Goal: Task Accomplishment & Management: Manage account settings

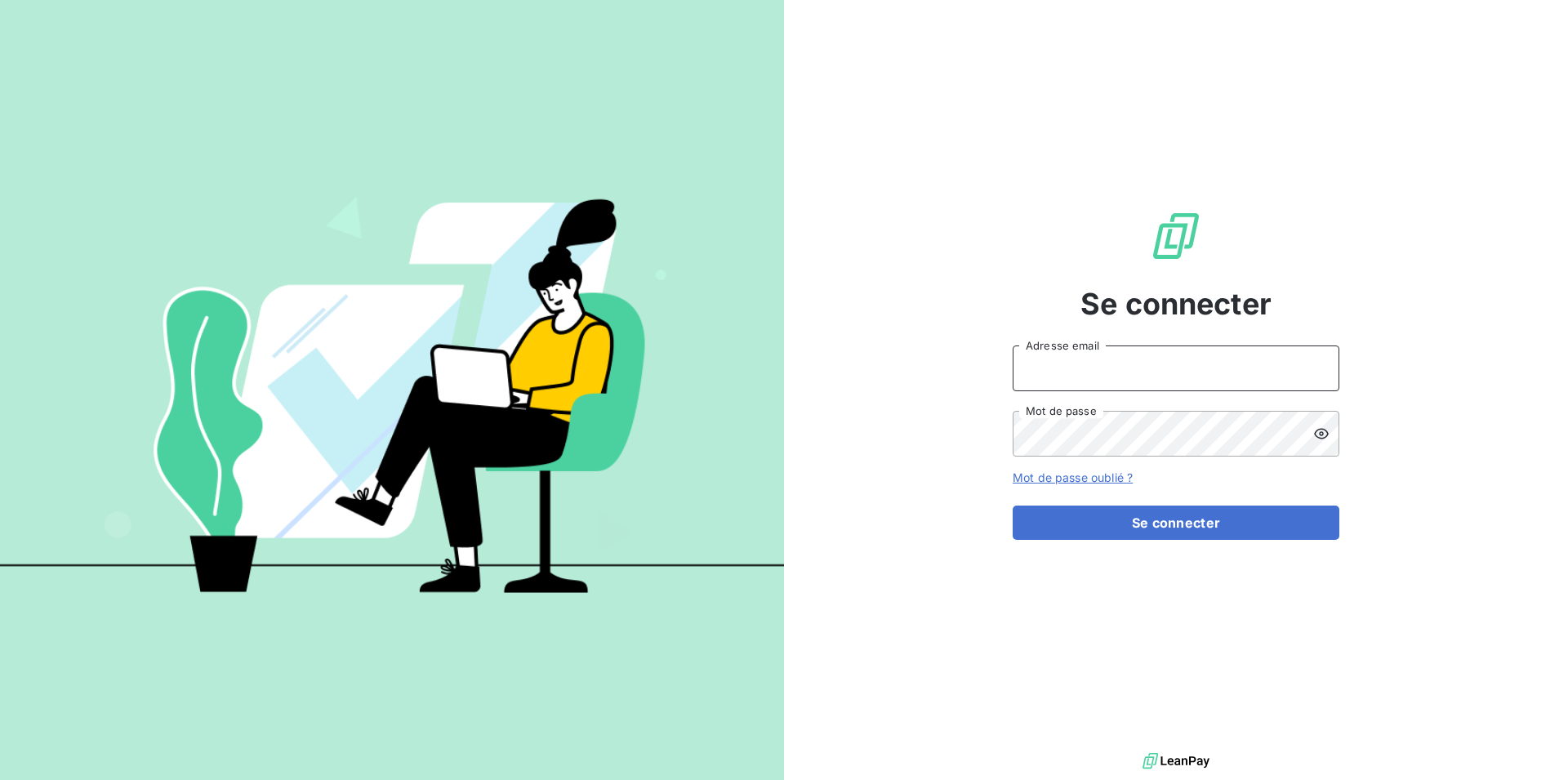
click at [1057, 373] on input "Adresse email" at bounding box center [1176, 368] width 326 height 45
type input "n"
click at [1319, 429] on icon at bounding box center [1322, 434] width 17 height 17
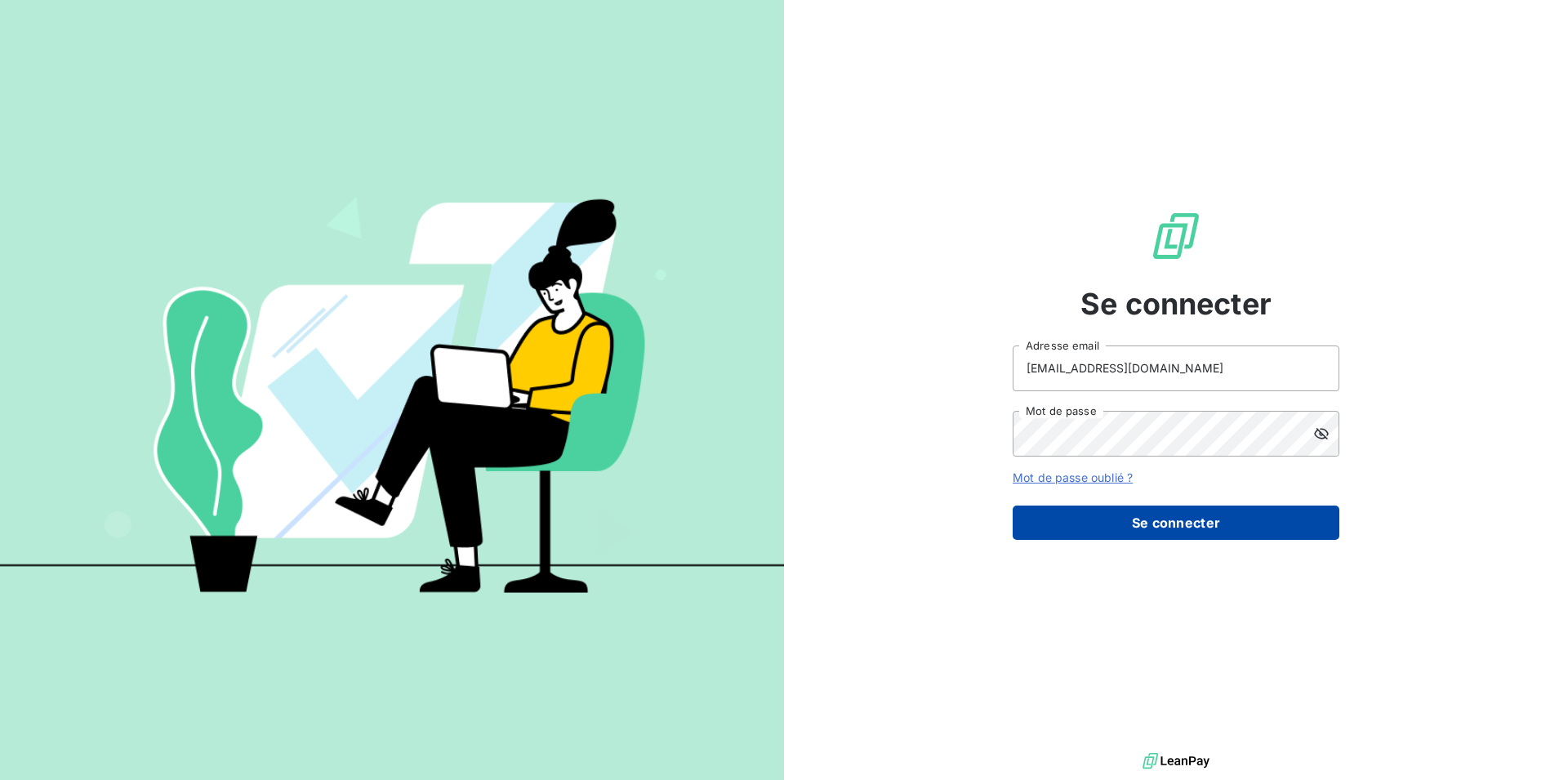
click at [1184, 527] on button "Se connecter" at bounding box center [1176, 523] width 326 height 35
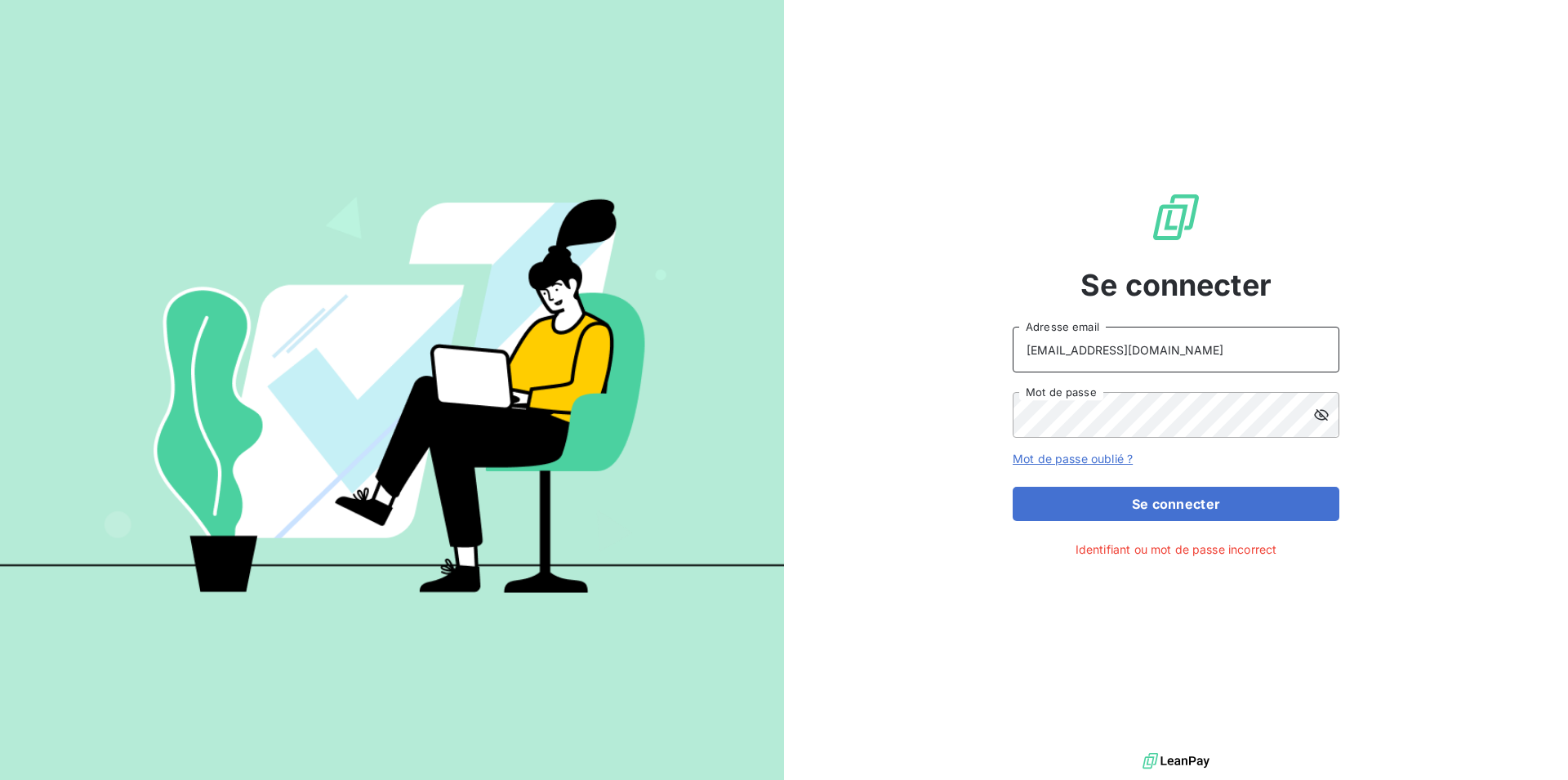
click at [1067, 349] on input "cnupert@digeq.com" at bounding box center [1176, 349] width 326 height 45
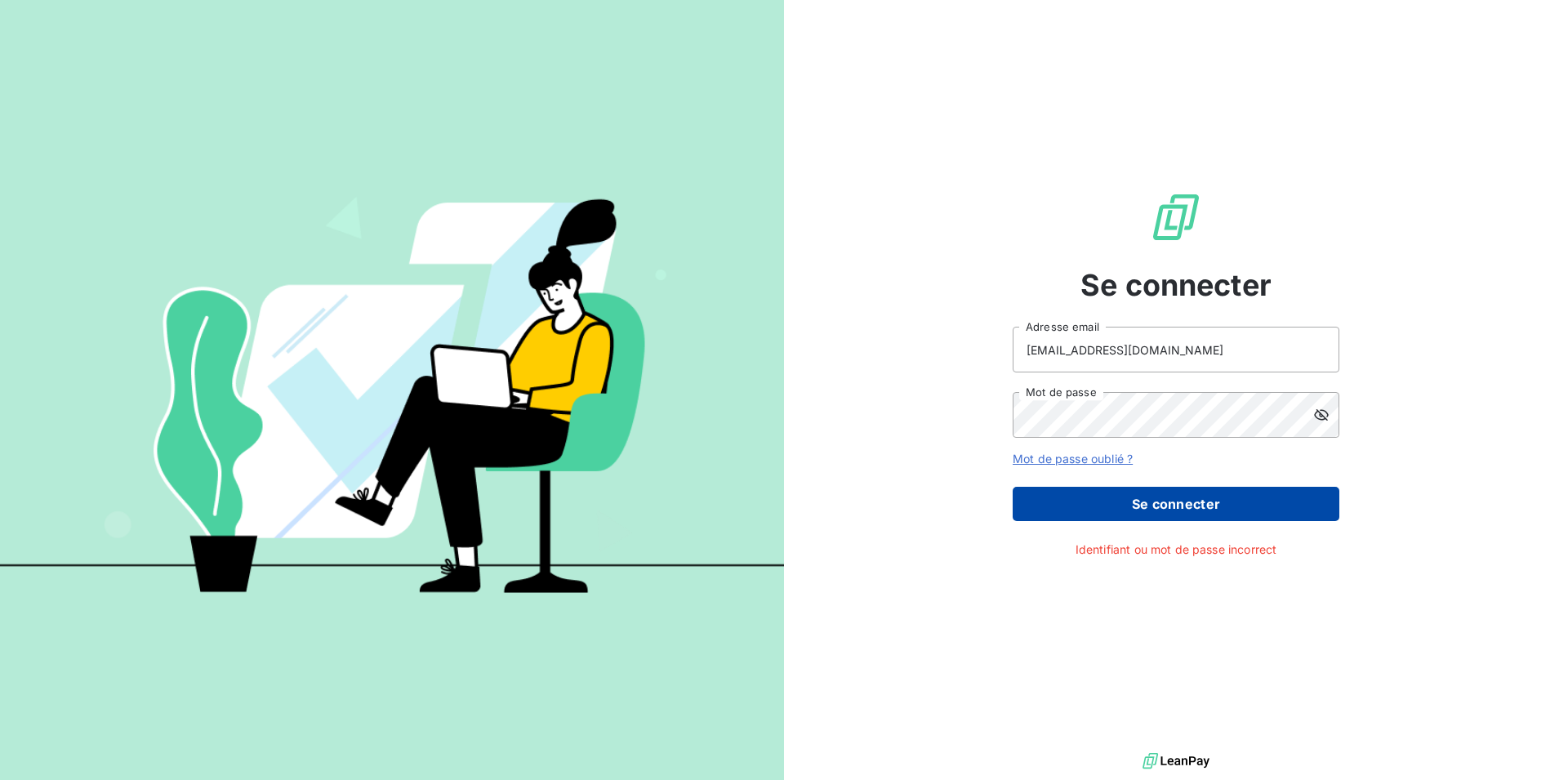
click at [1176, 502] on button "Se connecter" at bounding box center [1176, 504] width 326 height 35
click at [1176, 502] on button "Se connecter" at bounding box center [1176, 504] width 326 height 35
click at [1165, 498] on button "Se connecter" at bounding box center [1176, 504] width 326 height 35
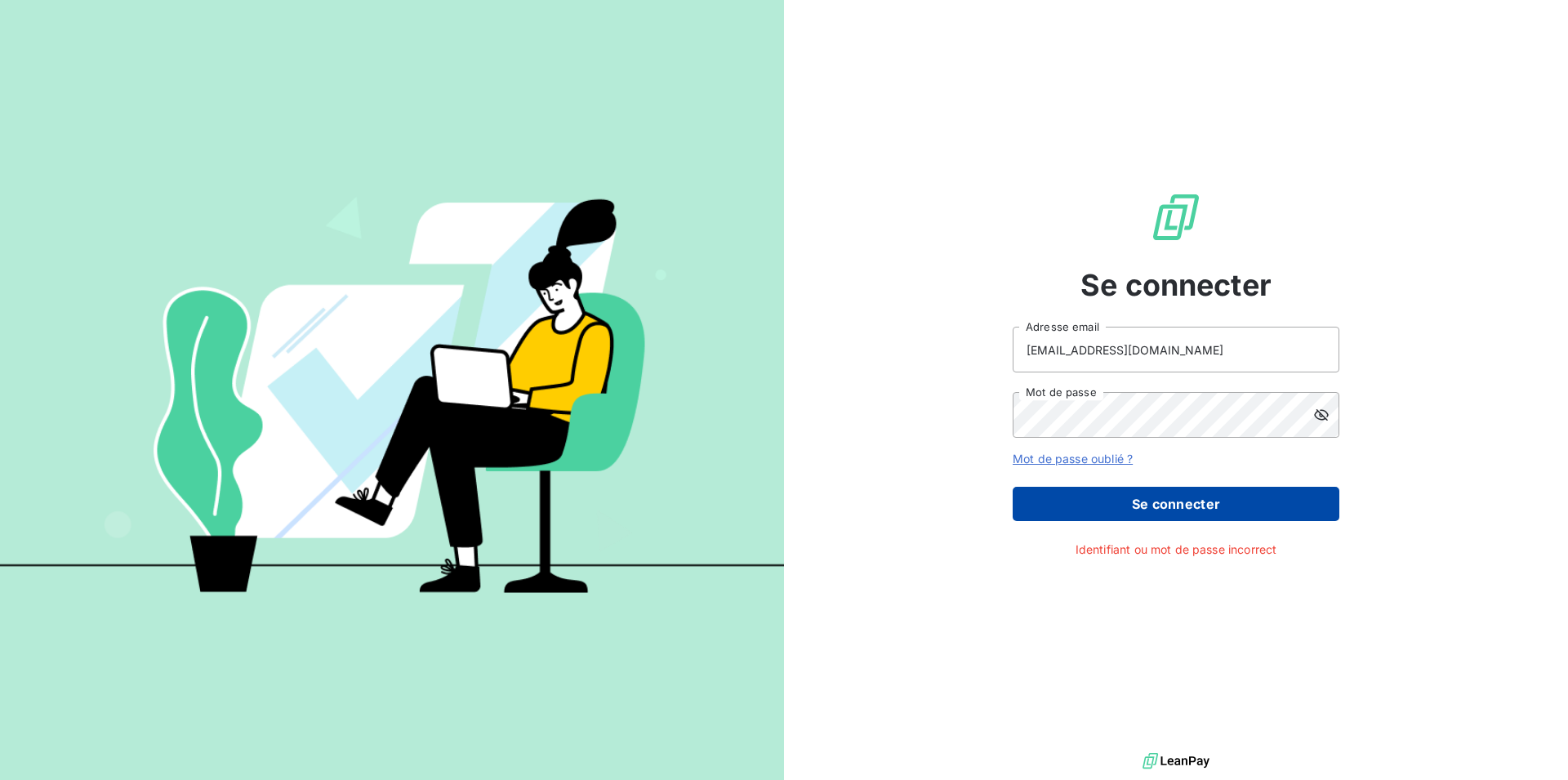
click at [1165, 498] on button "Se connecter" at bounding box center [1176, 504] width 326 height 35
click at [1164, 500] on button "Se connecter" at bounding box center [1176, 504] width 326 height 35
click at [1163, 501] on button "Se connecter" at bounding box center [1176, 504] width 326 height 35
click at [1162, 502] on button "Se connecter" at bounding box center [1176, 504] width 326 height 35
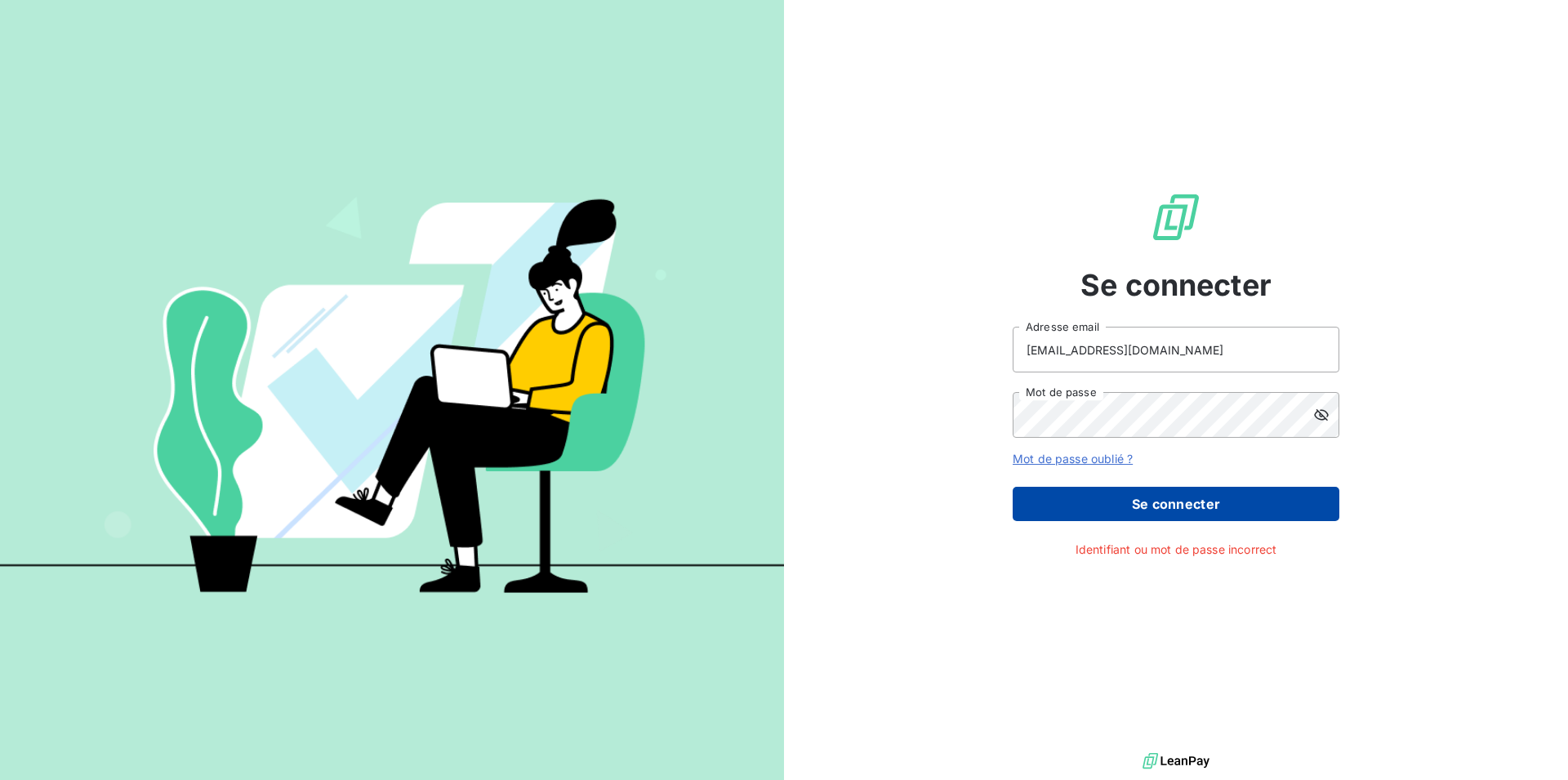
click at [1162, 502] on button "Se connecter" at bounding box center [1176, 504] width 326 height 35
click at [1157, 514] on button "Se connecter" at bounding box center [1176, 504] width 326 height 35
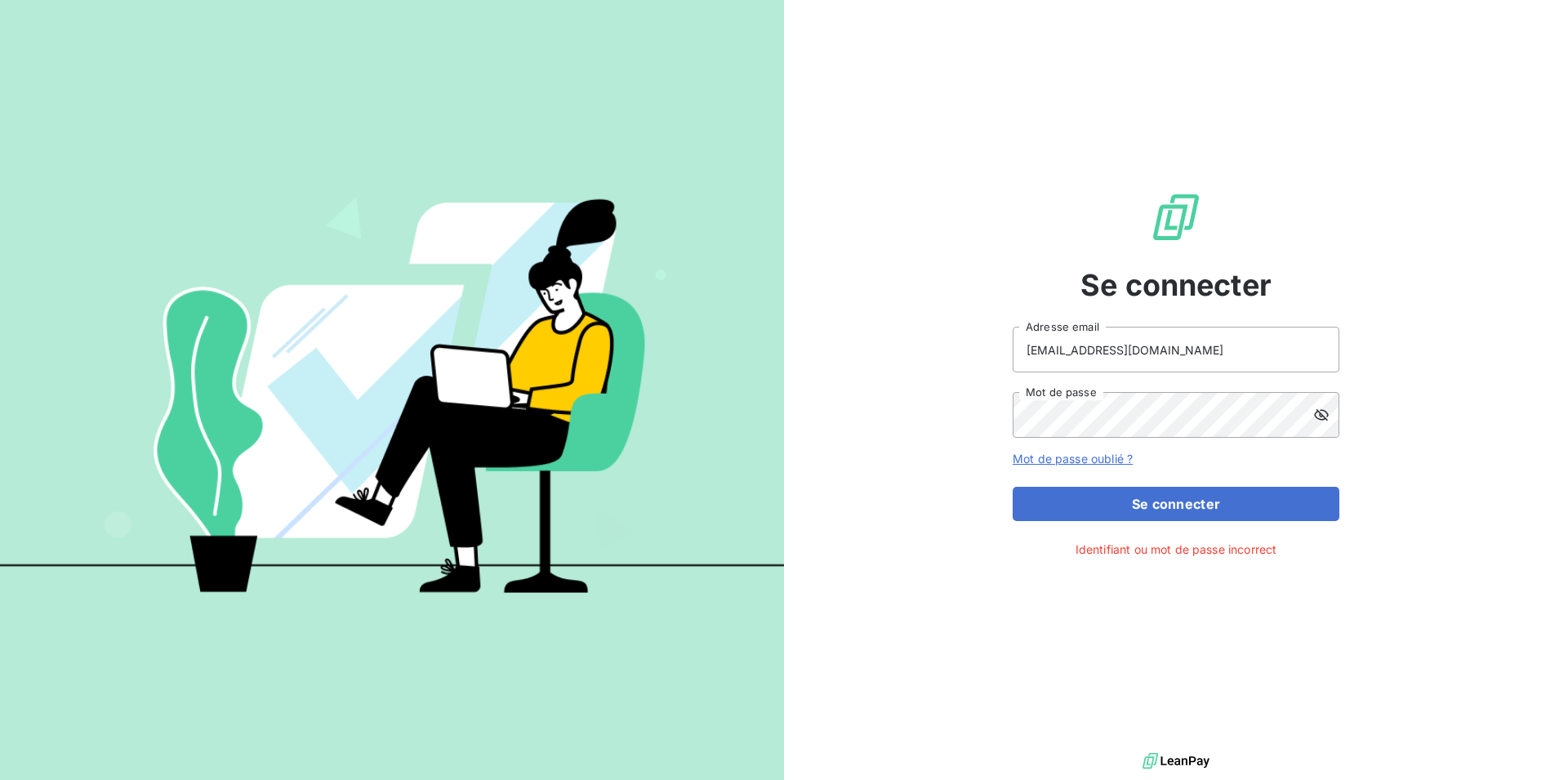
click at [1122, 618] on div "Se connecter nboetscht@digeq.com Adresse email Mot de passe Mot de passe oublié…" at bounding box center [1176, 374] width 326 height 749
click at [1079, 347] on input "nboetscht@digeq.com" at bounding box center [1176, 349] width 326 height 45
type input "nboetsch@digeq.com"
click at [1013, 487] on button "Se connecter" at bounding box center [1176, 504] width 326 height 35
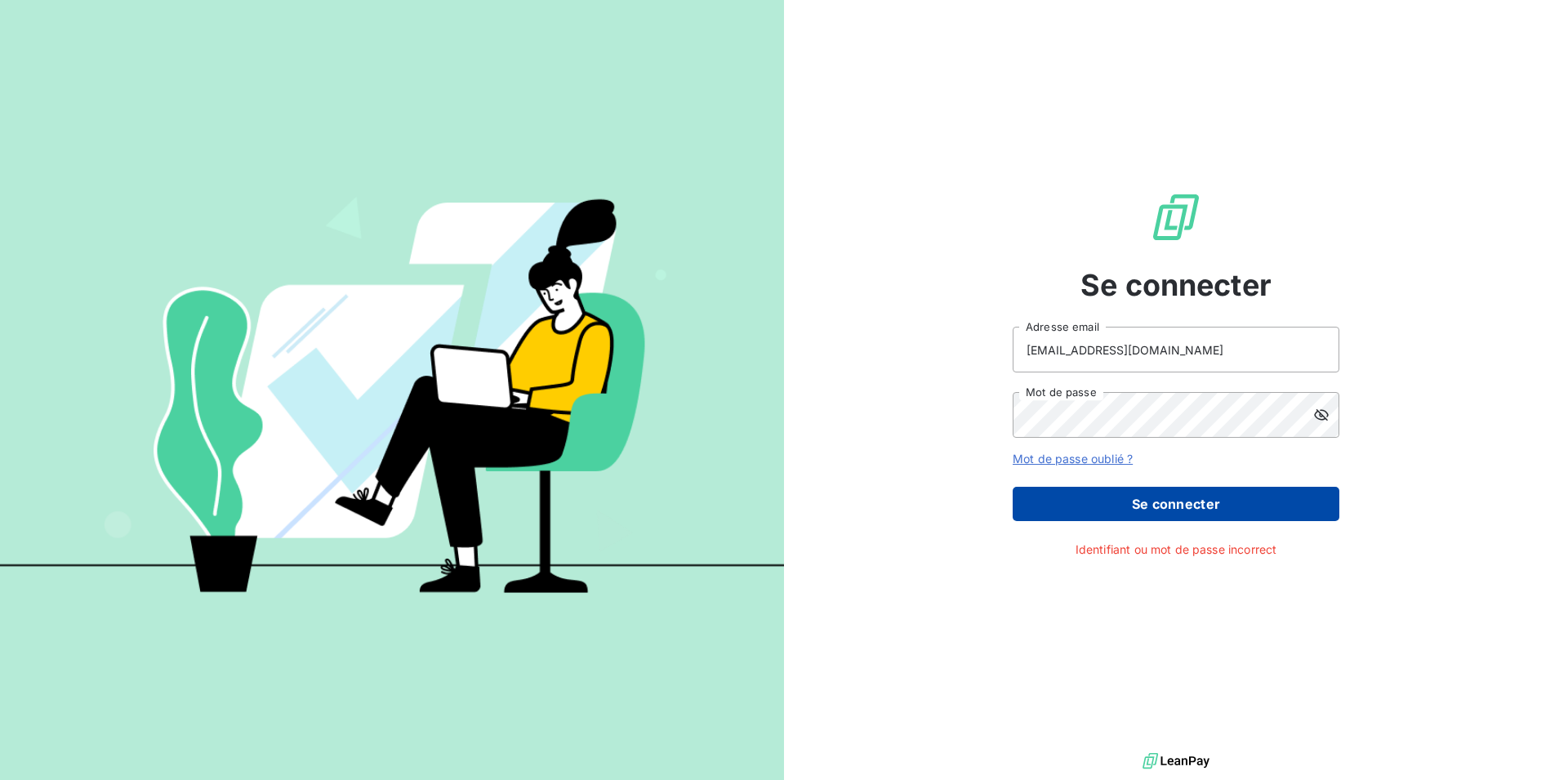
click at [1150, 501] on button "Se connecter" at bounding box center [1176, 504] width 326 height 35
click at [1121, 509] on button "Se connecter" at bounding box center [1176, 504] width 326 height 35
click at [1122, 508] on button "Se connecter" at bounding box center [1176, 504] width 326 height 35
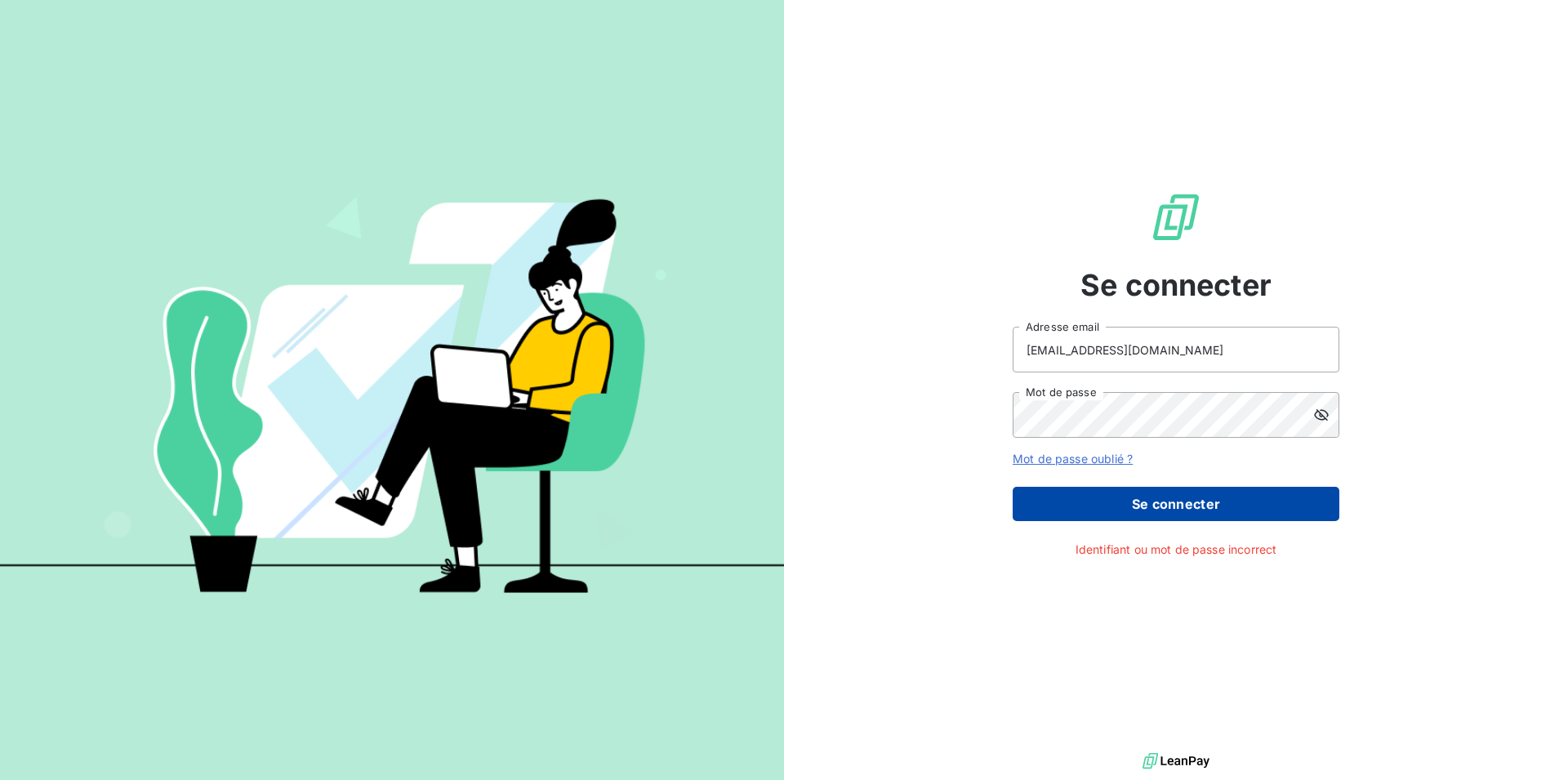
click at [1123, 507] on button "Se connecter" at bounding box center [1176, 504] width 326 height 35
click at [1124, 507] on button "Se connecter" at bounding box center [1176, 504] width 326 height 35
click at [1125, 506] on button "Se connecter" at bounding box center [1176, 504] width 326 height 35
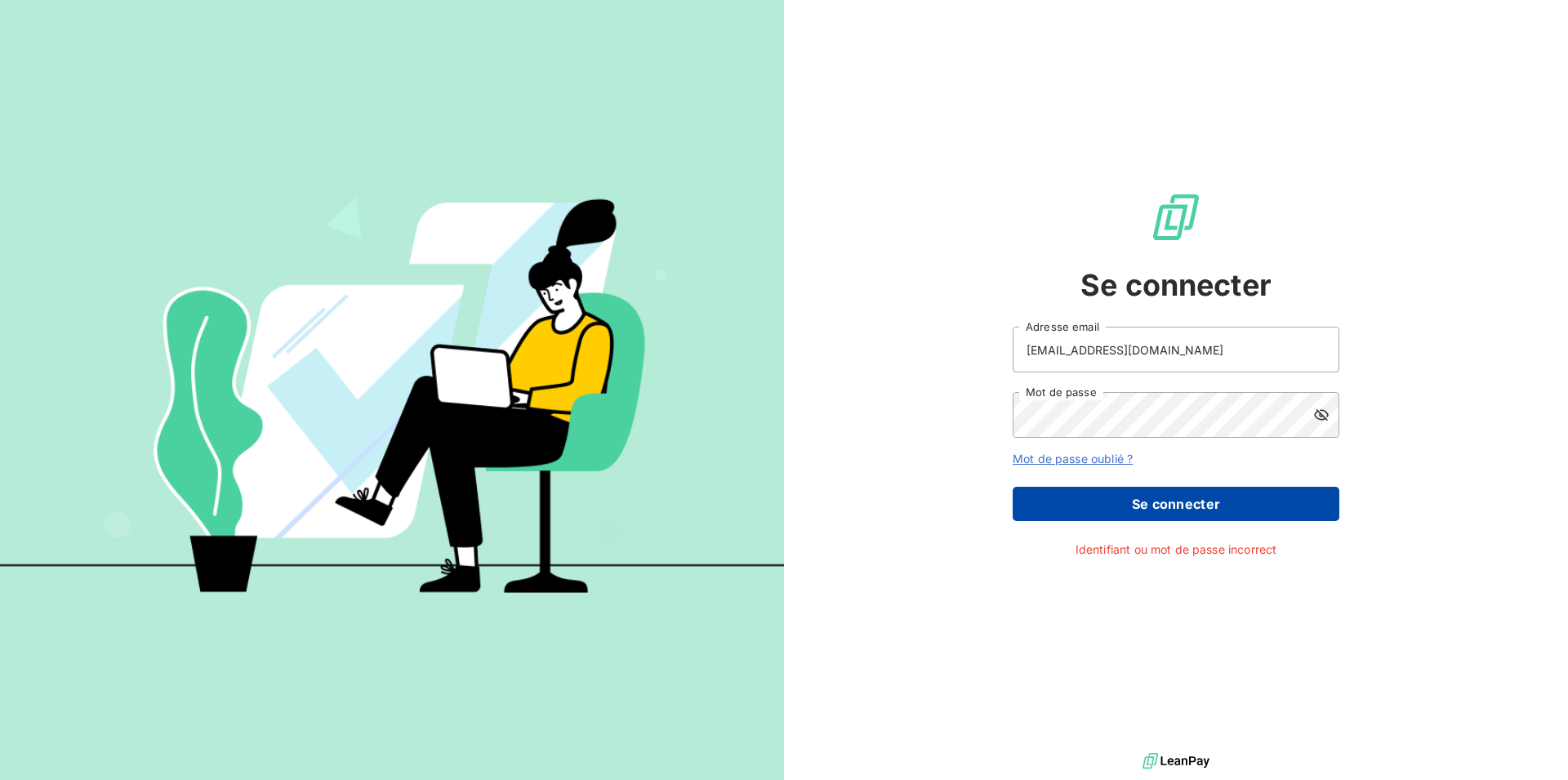
click at [1125, 506] on button "Se connecter" at bounding box center [1176, 504] width 326 height 35
click at [1126, 505] on button "Se connecter" at bounding box center [1176, 504] width 326 height 35
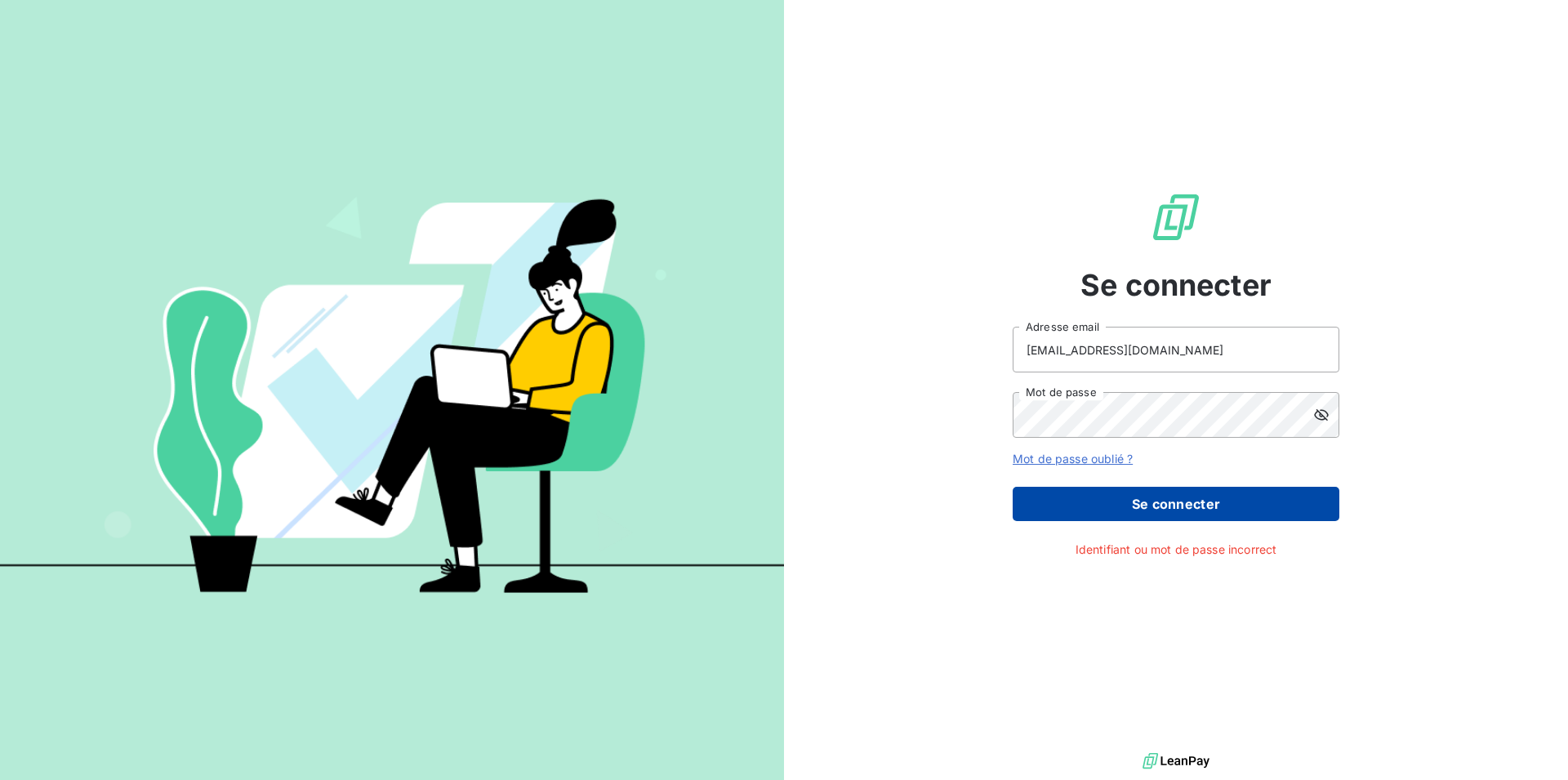
click at [1127, 504] on button "Se connecter" at bounding box center [1176, 504] width 326 height 35
click at [1127, 503] on button "Se connecter" at bounding box center [1176, 504] width 326 height 35
click at [1170, 511] on button "Se connecter" at bounding box center [1176, 504] width 326 height 35
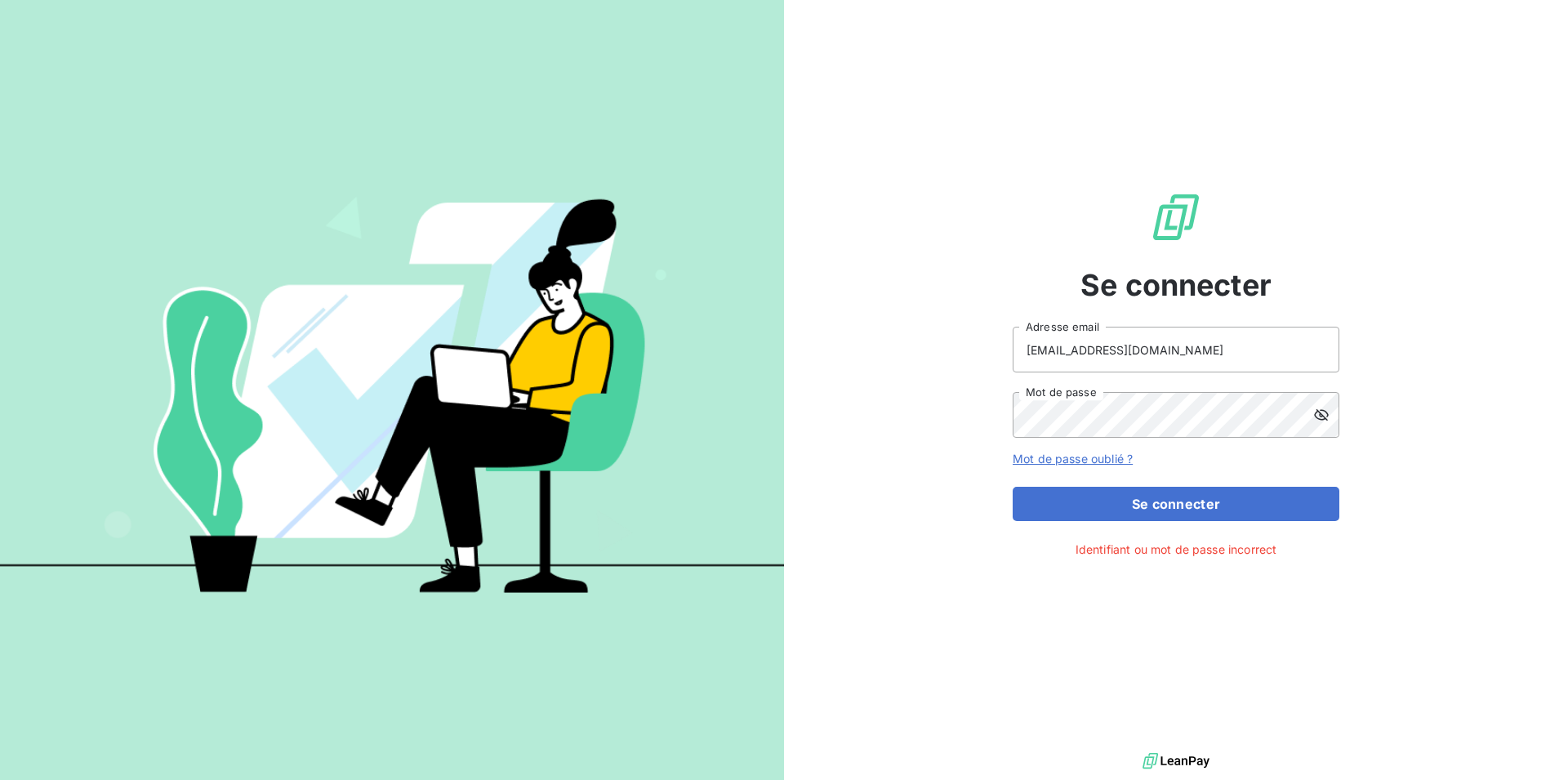
click at [1101, 464] on link "Mot de passe oublié ?" at bounding box center [1072, 459] width 120 height 14
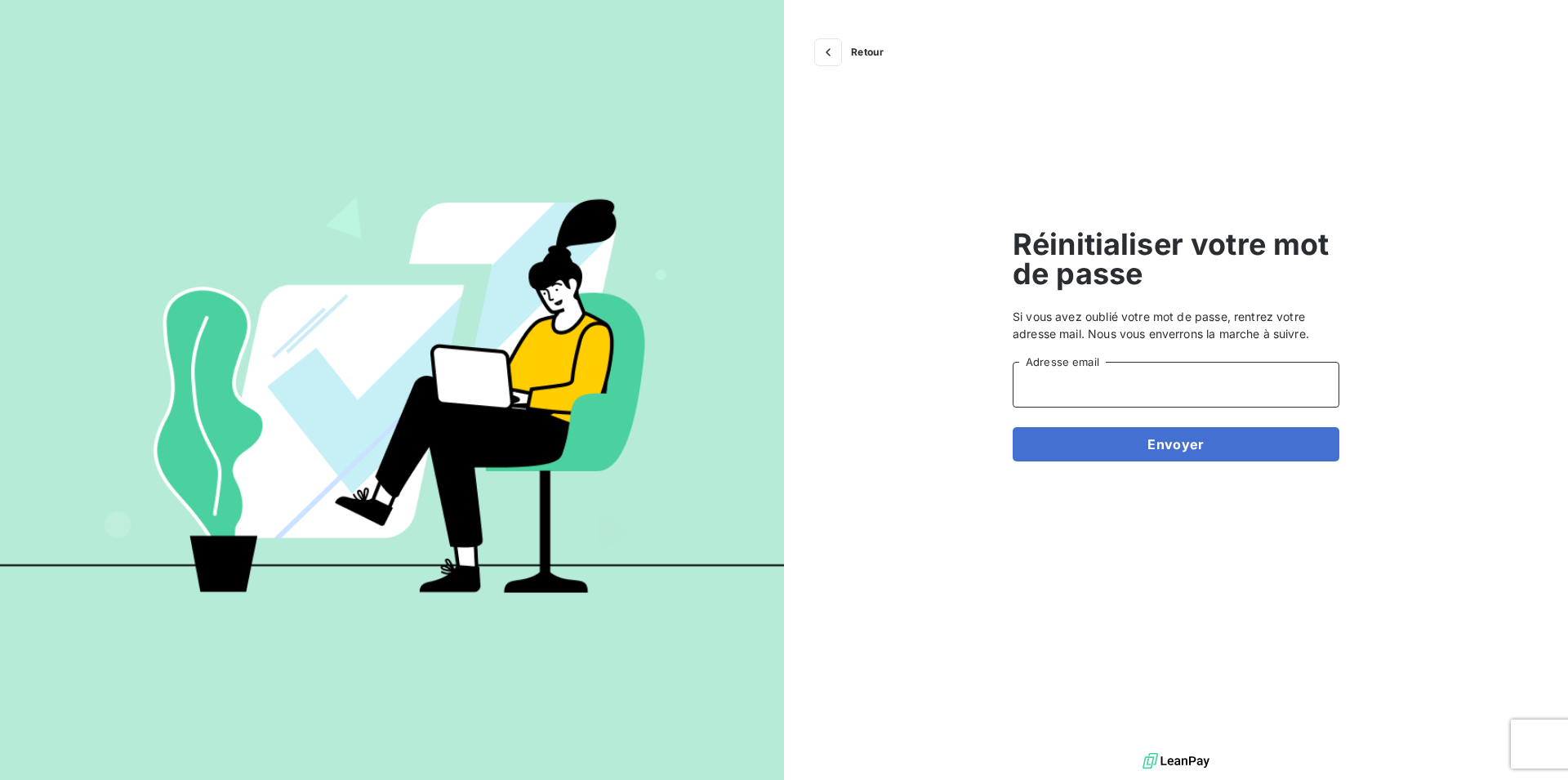
click at [1073, 375] on input "Adresse email" at bounding box center [1176, 384] width 326 height 45
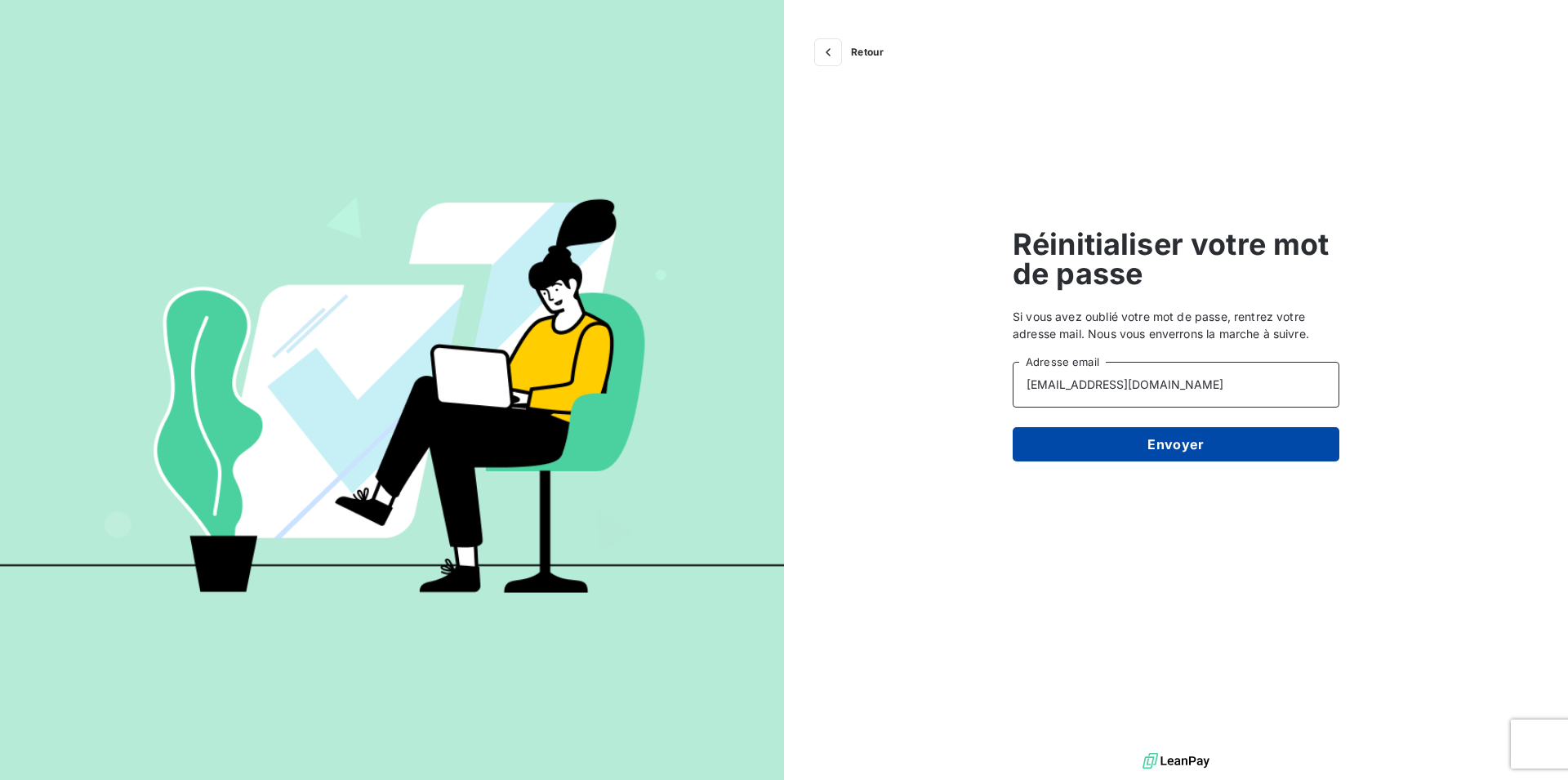
type input "nboetsch@digeq.com"
click at [1161, 440] on button "Envoyer" at bounding box center [1176, 445] width 326 height 35
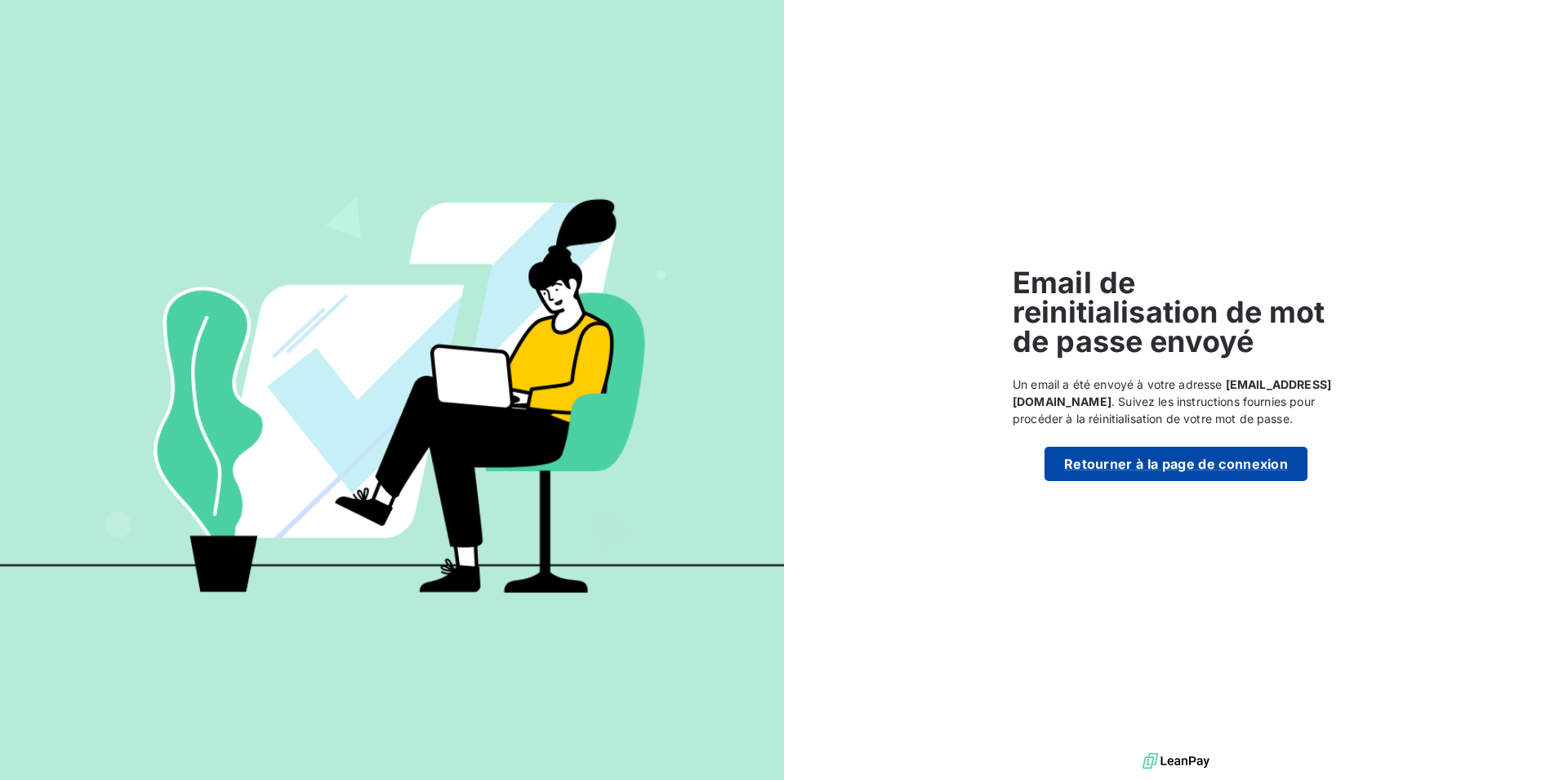
click at [1154, 469] on button "Retourner à la page de connexion" at bounding box center [1176, 464] width 263 height 35
